Goal: Task Accomplishment & Management: Manage account settings

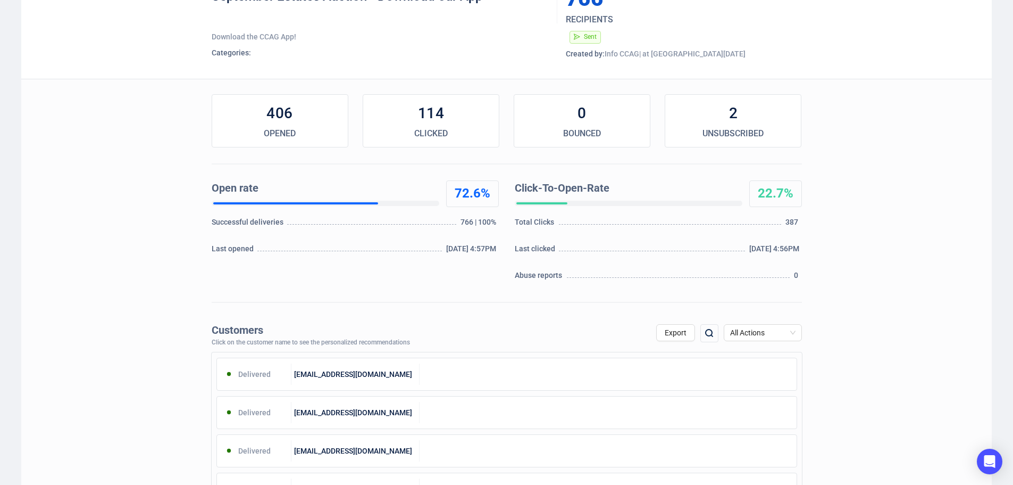
scroll to position [72, 0]
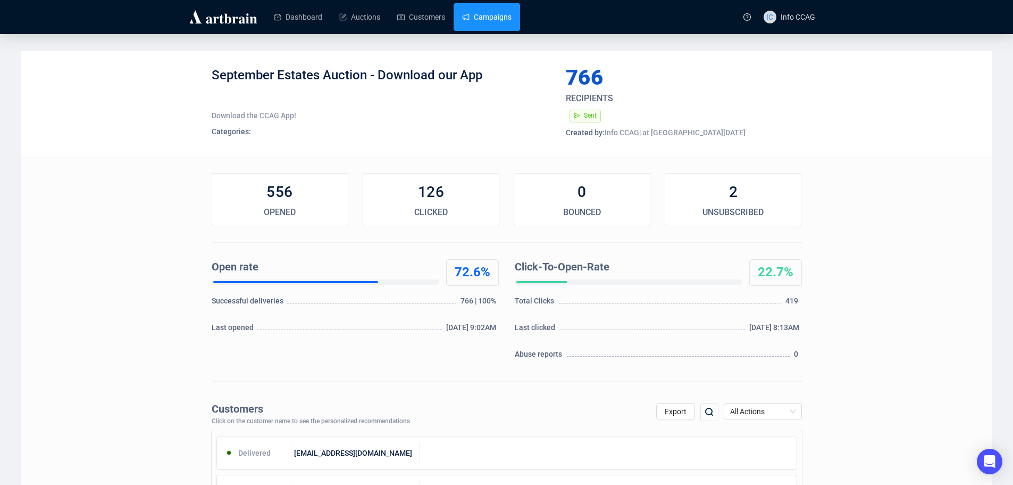
click at [497, 24] on link "Campaigns" at bounding box center [486, 17] width 49 height 28
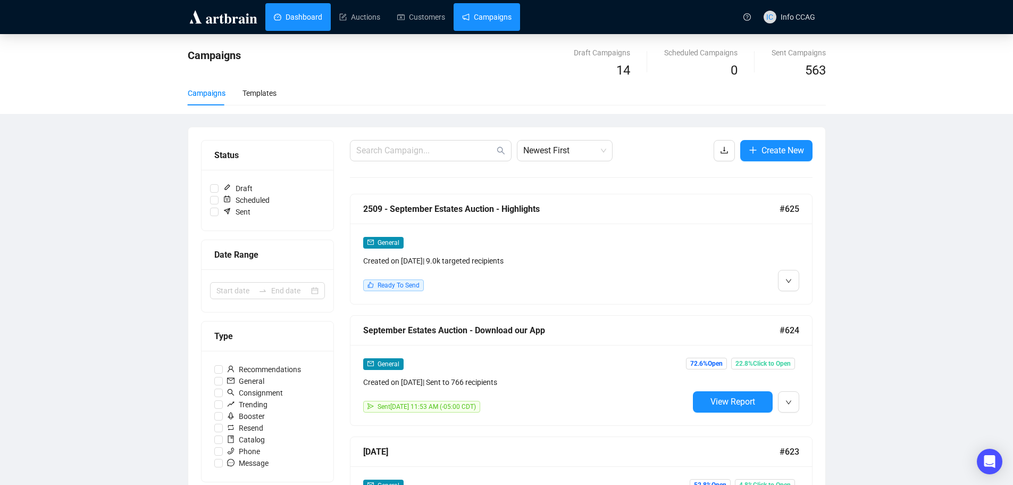
click at [296, 19] on link "Dashboard" at bounding box center [298, 17] width 48 height 28
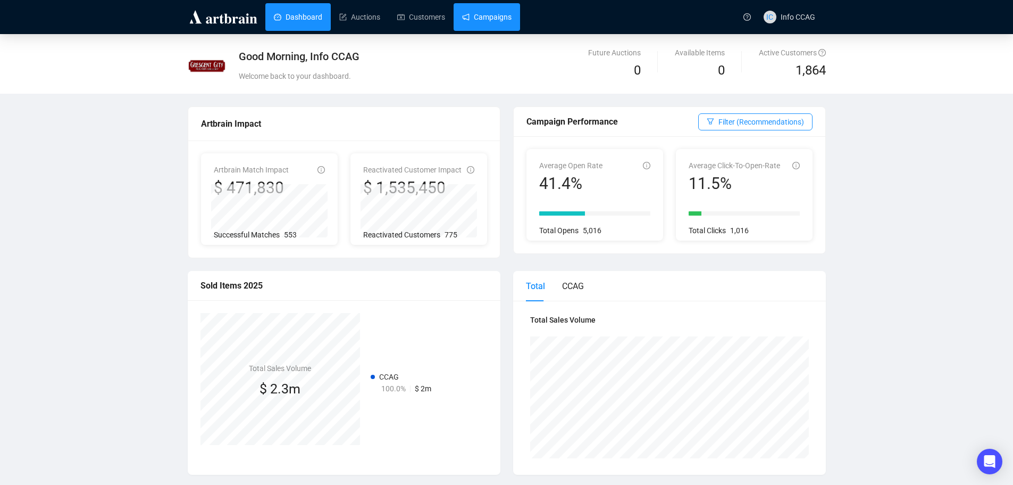
click at [493, 14] on link "Campaigns" at bounding box center [486, 17] width 49 height 28
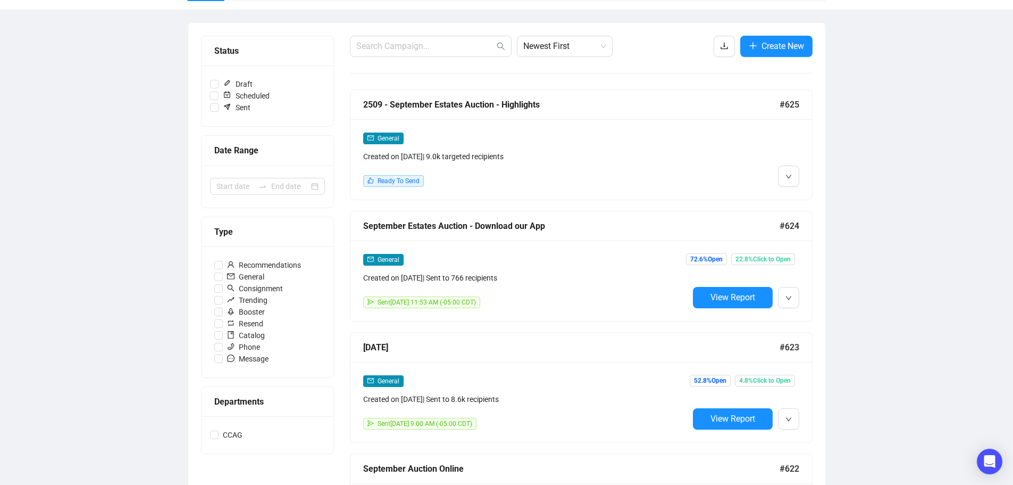
scroll to position [106, 0]
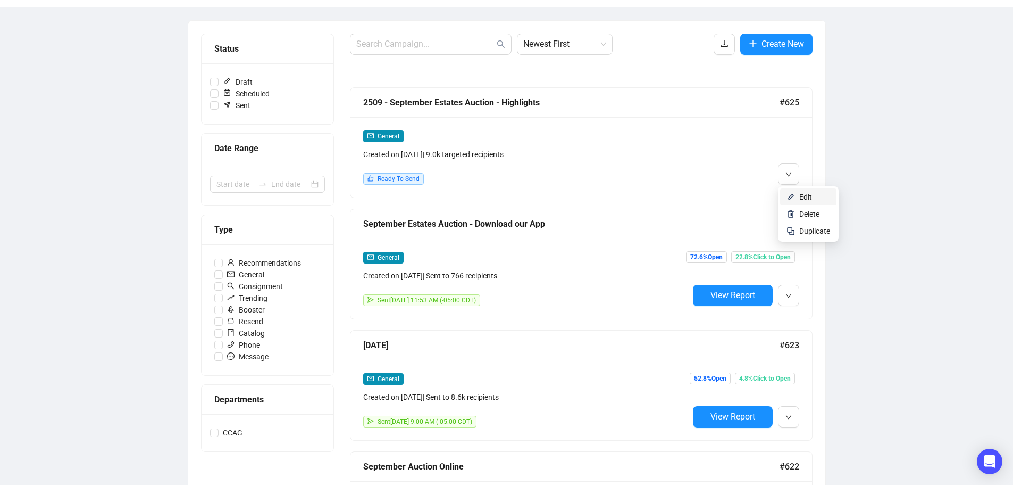
click at [799, 198] on li "Edit" at bounding box center [808, 196] width 56 height 17
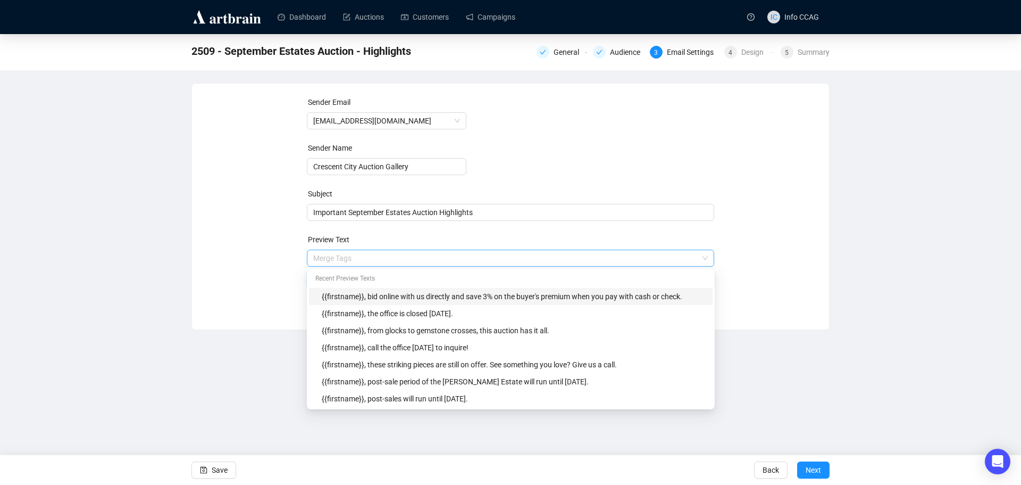
drag, startPoint x: 683, startPoint y: 261, endPoint x: 677, endPoint y: 262, distance: 6.1
click at [677, 262] on span "Merge Tags {{firstname}}, bid online with us directly and save 3% on the buyer'…" at bounding box center [511, 269] width 408 height 30
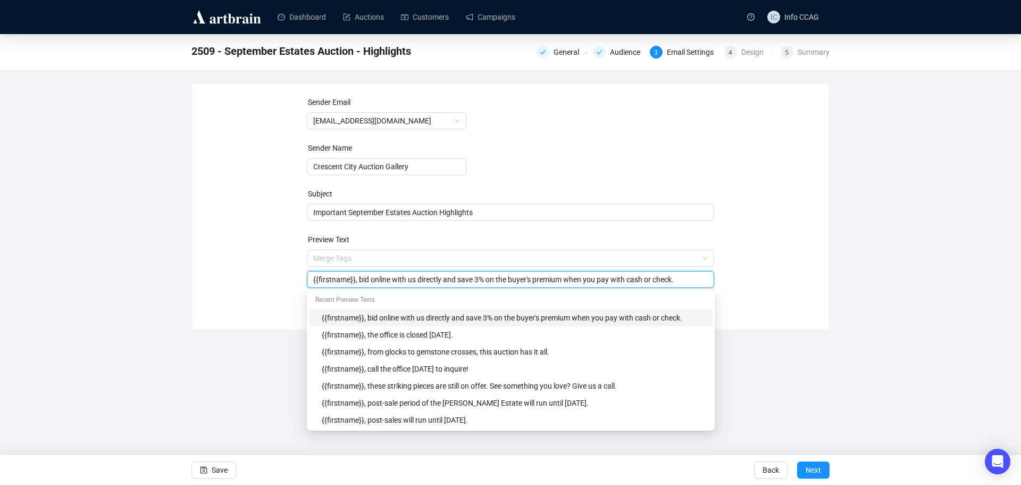
drag, startPoint x: 693, startPoint y: 279, endPoint x: 359, endPoint y: 281, distance: 334.6
click at [359, 281] on input "{{firstname}}, bid online with us directly and save 3% on the buyer's premium w…" at bounding box center [510, 279] width 395 height 12
click at [419, 278] on input "{{firstname}}," at bounding box center [510, 279] width 395 height 12
type input "{{firstname}},"
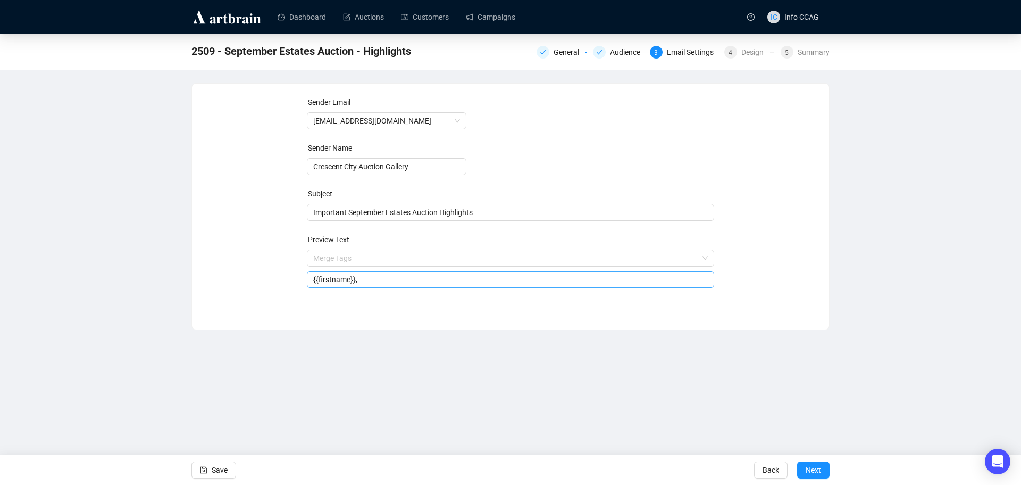
click at [362, 281] on input "{{firstname}}," at bounding box center [510, 279] width 395 height 12
